Goal: Task Accomplishment & Management: Use online tool/utility

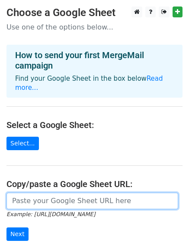
click at [29, 195] on input "url" at bounding box center [92, 200] width 172 height 16
paste input "https://docs.google.com/spreadsheets/d/1e67u1uCcceCeoVbBJa0ISt7MSYlV4E-aRsF_lXi…"
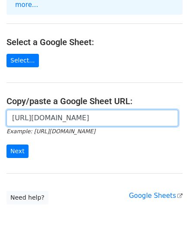
scroll to position [97, 0]
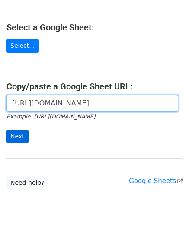
type input "https://docs.google.com/spreadsheets/d/1e67u1uCcceCeoVbBJa0ISt7MSYlV4E-aRsF_lXi…"
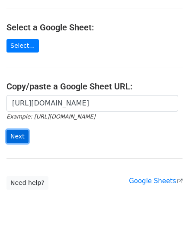
click at [15, 130] on input "Next" at bounding box center [17, 136] width 22 height 13
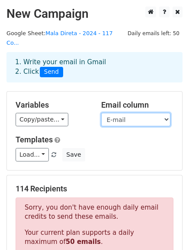
click at [165, 113] on select "Nome E-mail" at bounding box center [135, 119] width 69 height 13
click at [167, 113] on select "Nome E-mail" at bounding box center [135, 119] width 69 height 13
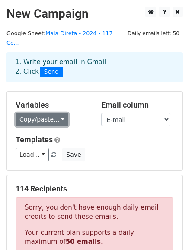
click at [59, 113] on link "Copy/paste..." at bounding box center [42, 119] width 53 height 13
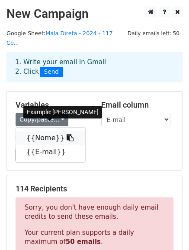
click at [50, 131] on link "{{Nome}}" at bounding box center [50, 138] width 69 height 14
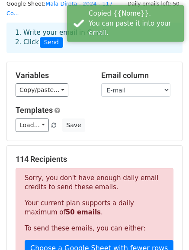
scroll to position [43, 0]
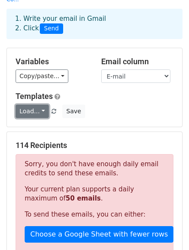
click at [40, 104] on link "Load..." at bounding box center [32, 110] width 33 height 13
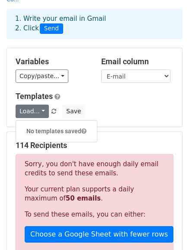
click at [147, 104] on div "Load... No templates saved Save" at bounding box center [94, 110] width 171 height 13
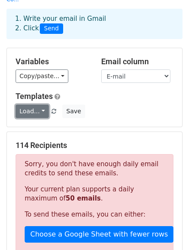
click at [32, 104] on link "Load..." at bounding box center [32, 110] width 33 height 13
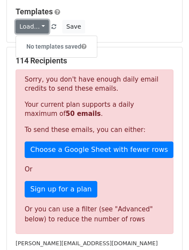
scroll to position [130, 0]
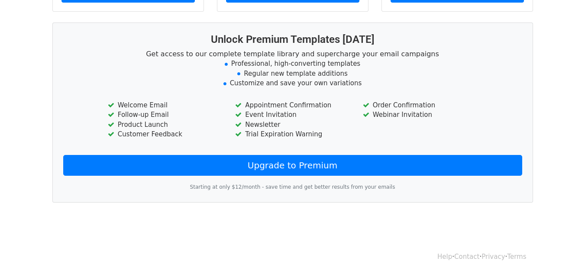
scroll to position [192, 0]
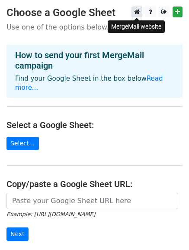
click at [136, 13] on icon at bounding box center [137, 12] width 6 height 6
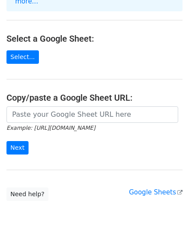
scroll to position [87, 0]
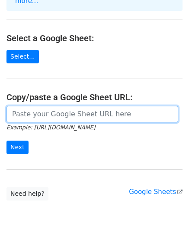
click at [94, 106] on input "url" at bounding box center [92, 114] width 172 height 16
type input "https://docs.google.com/spreadsheets/d/1e67u1uCcceCeoVbBJa0ISt7MSYlV4E-aRsF_lXi…"
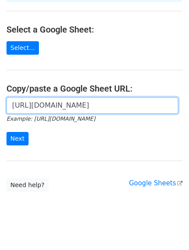
scroll to position [97, 0]
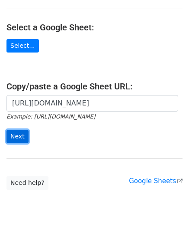
click at [21, 130] on input "Next" at bounding box center [17, 136] width 22 height 13
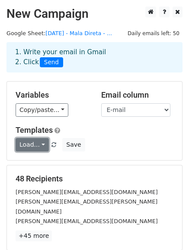
click at [38, 146] on link "Load..." at bounding box center [32, 144] width 33 height 13
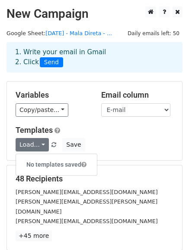
click at [122, 153] on div "Variables Copy/paste... {{Nome}} {{E-mail}} Email column Nome E-mail Templates …" at bounding box center [94, 120] width 175 height 78
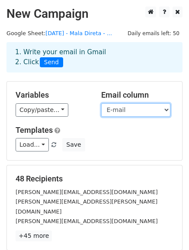
click at [160, 112] on select "Nome E-mail" at bounding box center [135, 109] width 69 height 13
click at [101, 103] on select "Nome E-mail" at bounding box center [135, 109] width 69 height 13
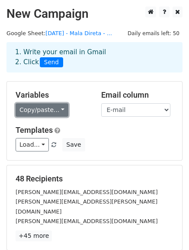
click at [55, 114] on link "Copy/paste..." at bounding box center [42, 109] width 53 height 13
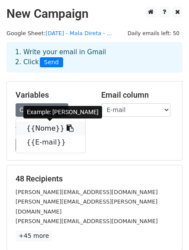
click at [67, 129] on icon at bounding box center [70, 127] width 7 height 7
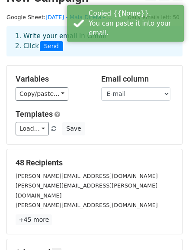
scroll to position [43, 0]
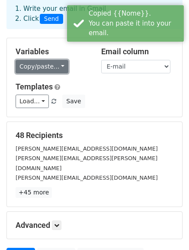
click at [43, 66] on link "Copy/paste..." at bounding box center [42, 66] width 53 height 13
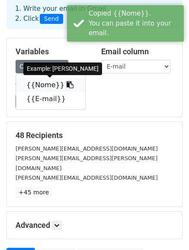
click at [35, 84] on link "{{Nome}}" at bounding box center [50, 85] width 69 height 14
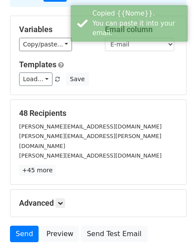
scroll to position [87, 0]
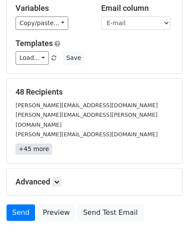
click at [42, 143] on link "+45 more" at bounding box center [34, 148] width 36 height 11
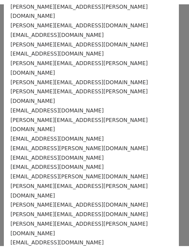
scroll to position [0, 0]
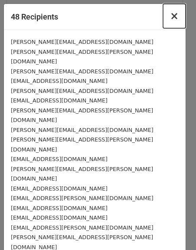
click at [170, 16] on span "×" at bounding box center [174, 16] width 9 height 12
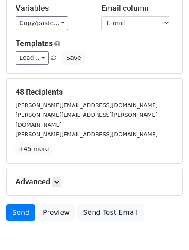
scroll to position [121, 0]
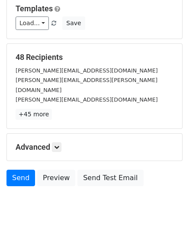
click at [64, 142] on h5 "Advanced" at bounding box center [95, 147] width 158 height 10
click at [59, 144] on icon at bounding box center [56, 146] width 5 height 5
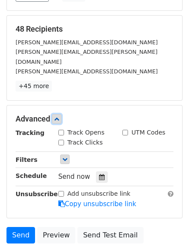
scroll to position [165, 0]
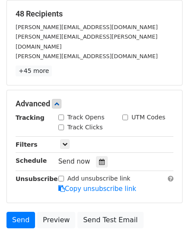
click at [62, 114] on input "Track Opens" at bounding box center [61, 117] width 6 height 6
checkbox input "true"
click at [62, 139] on link at bounding box center [65, 144] width 10 height 10
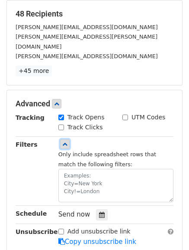
click at [65, 141] on icon at bounding box center [64, 143] width 5 height 5
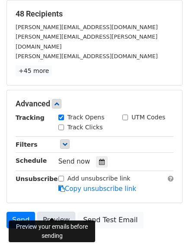
click at [65, 211] on link "Preview" at bounding box center [56, 219] width 38 height 16
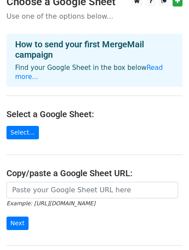
scroll to position [43, 0]
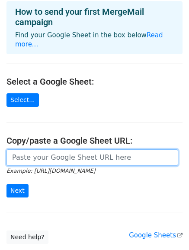
click at [85, 151] on input "url" at bounding box center [92, 157] width 172 height 16
paste input "[URL][DOMAIN_NAME]"
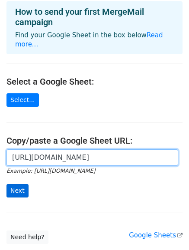
type input "https://docs.google.com/spreadsheets/d/1e67u1uCcceCeoVbBJa0ISt7MSYlV4E-aRsF_lXi…"
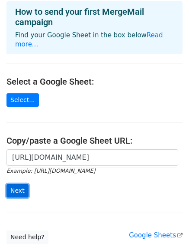
click at [21, 186] on input "Next" at bounding box center [17, 190] width 22 height 13
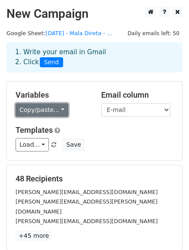
click at [55, 109] on link "Copy/paste..." at bounding box center [42, 109] width 53 height 13
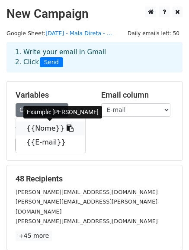
click at [39, 131] on link "{{Nome}}" at bounding box center [50, 128] width 69 height 14
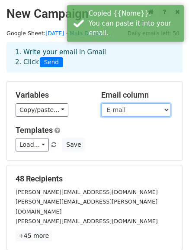
click at [151, 113] on select "Nome E-mail" at bounding box center [135, 109] width 69 height 13
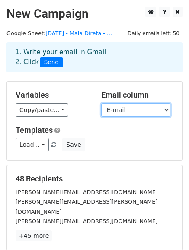
click at [101, 103] on select "Nome E-mail" at bounding box center [135, 109] width 69 height 13
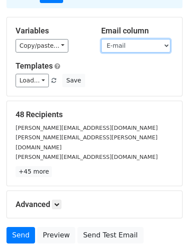
scroll to position [78, 0]
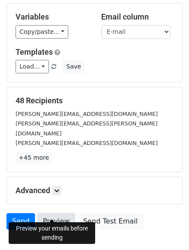
click at [47, 213] on link "Preview" at bounding box center [56, 221] width 38 height 16
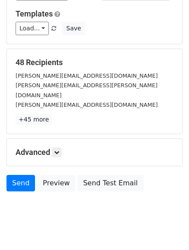
scroll to position [121, 0]
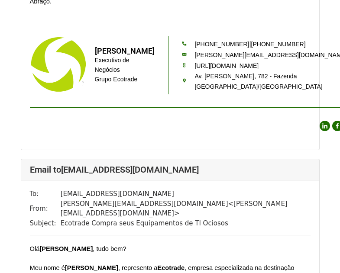
scroll to position [1776, 0]
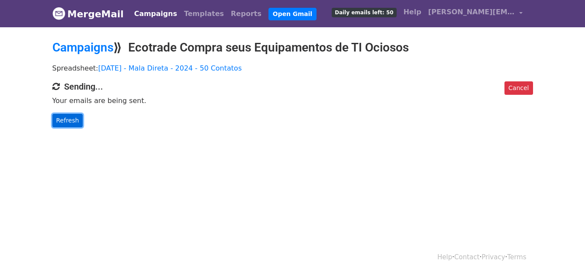
click at [61, 123] on link "Refresh" at bounding box center [67, 120] width 31 height 13
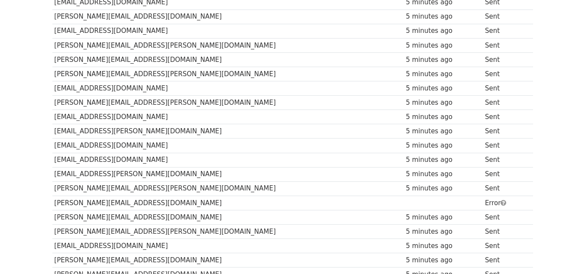
scroll to position [173, 0]
